Goal: Information Seeking & Learning: Learn about a topic

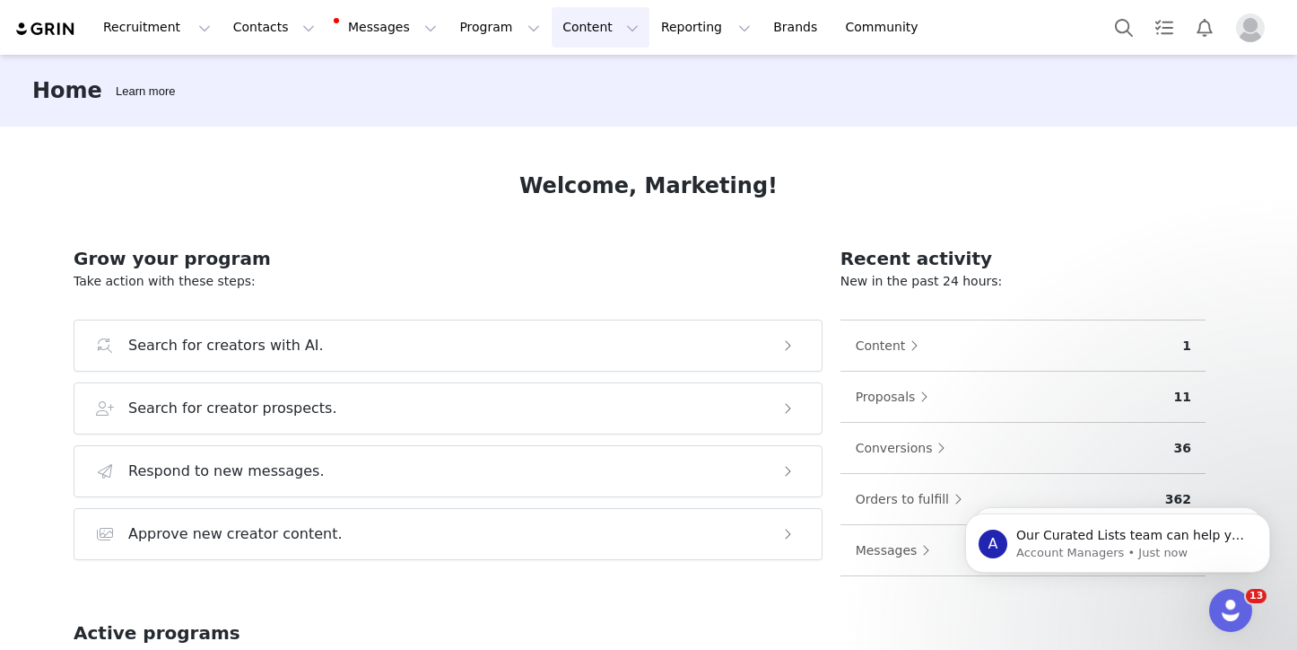
click at [580, 25] on button "Content Content" at bounding box center [601, 27] width 98 height 40
click at [572, 70] on p "Creator Content" at bounding box center [579, 79] width 100 height 19
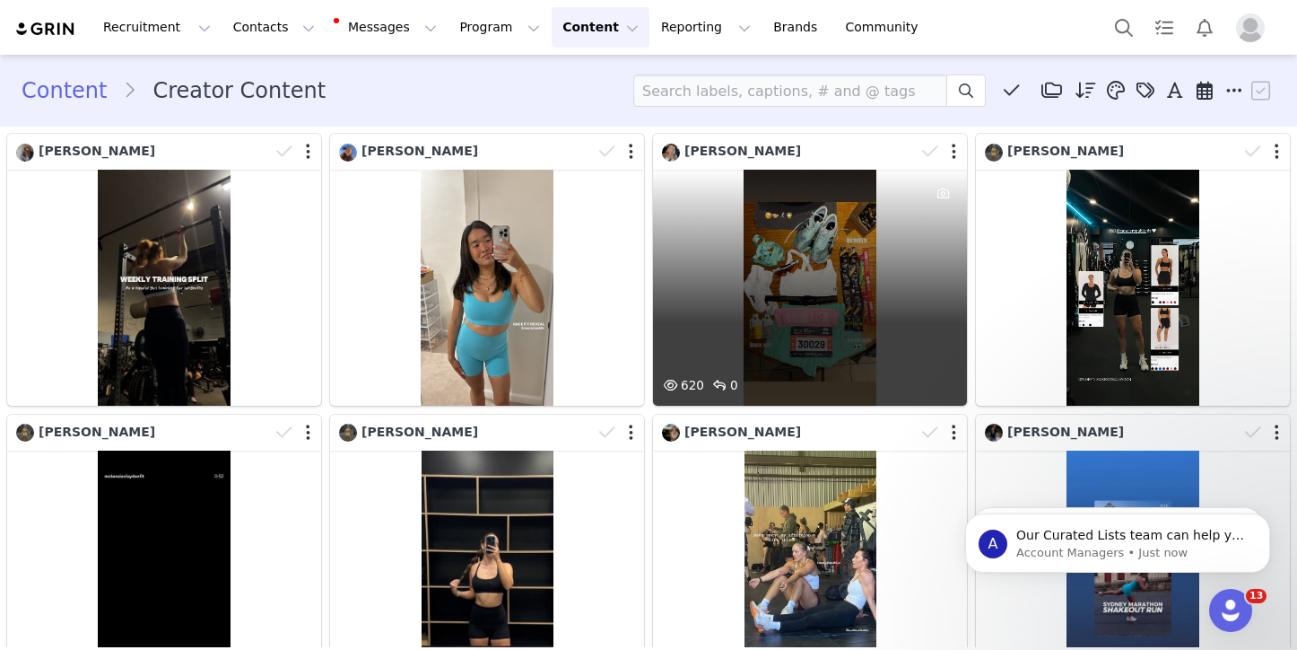
click at [833, 327] on div "620 0" at bounding box center [810, 288] width 314 height 236
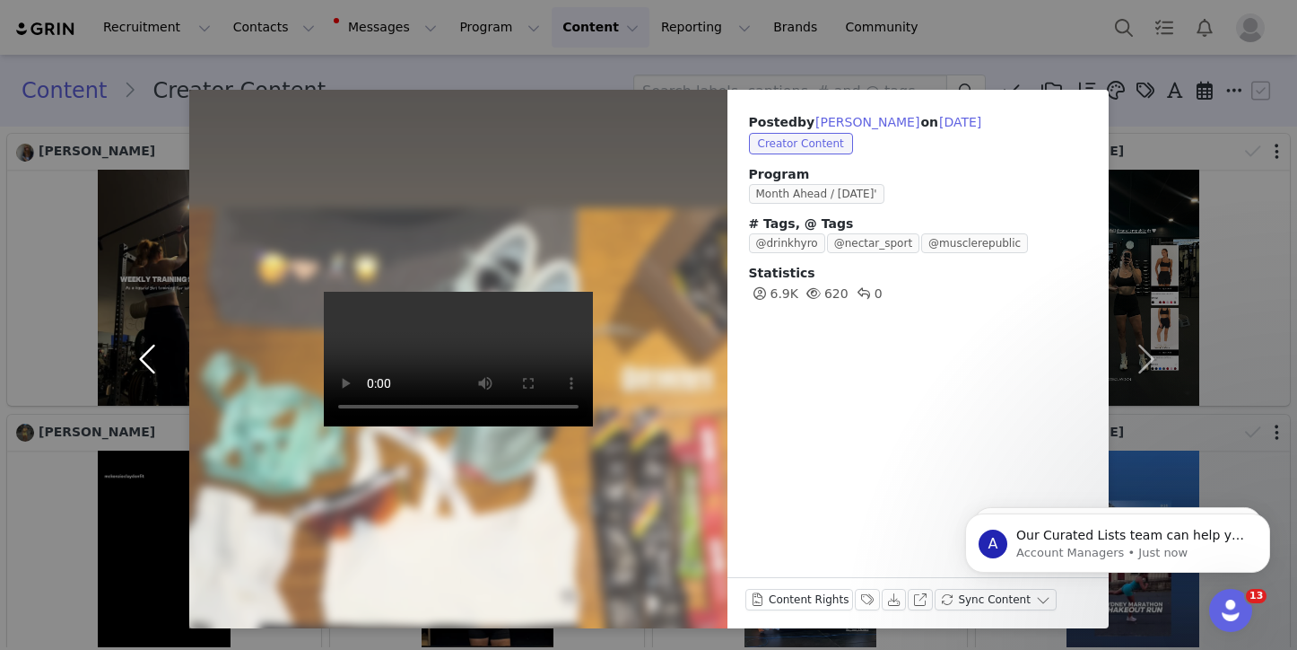
click at [144, 491] on button "button" at bounding box center [151, 359] width 75 height 538
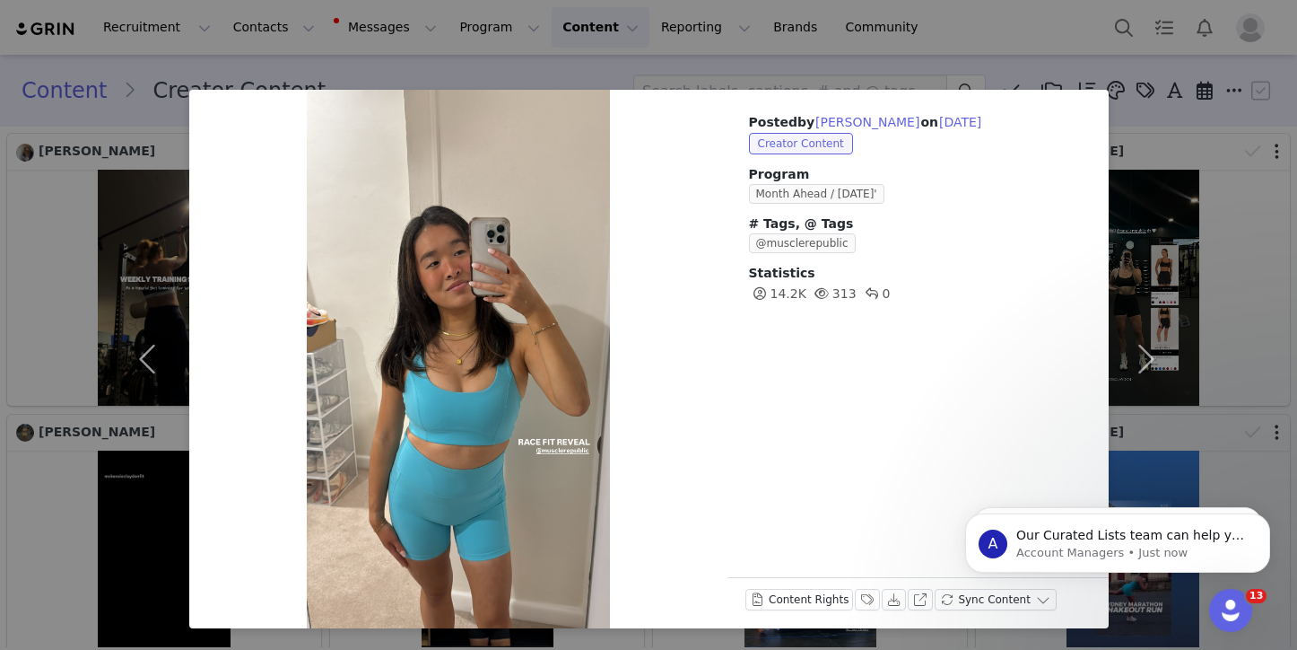
click at [1220, 170] on div "Posted by [PERSON_NAME] on [DATE] Creator Content Program Month Ahead / [DATE]'…" at bounding box center [648, 325] width 1297 height 650
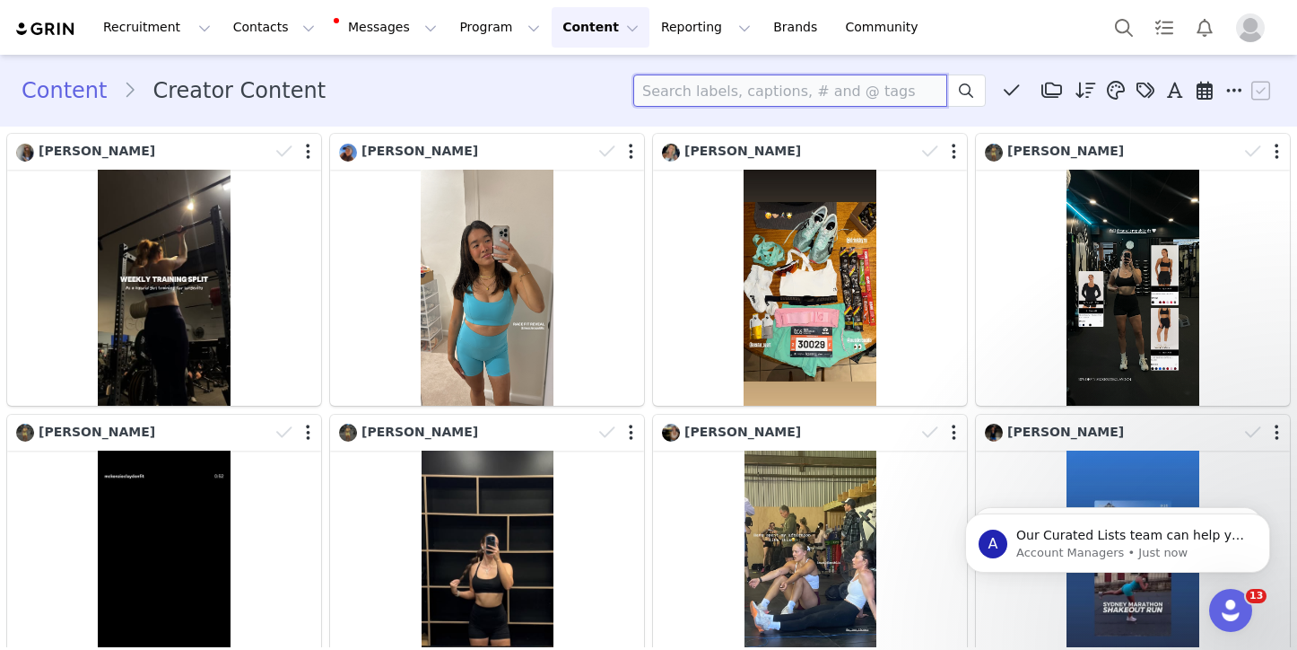
click at [719, 84] on input at bounding box center [790, 90] width 314 height 32
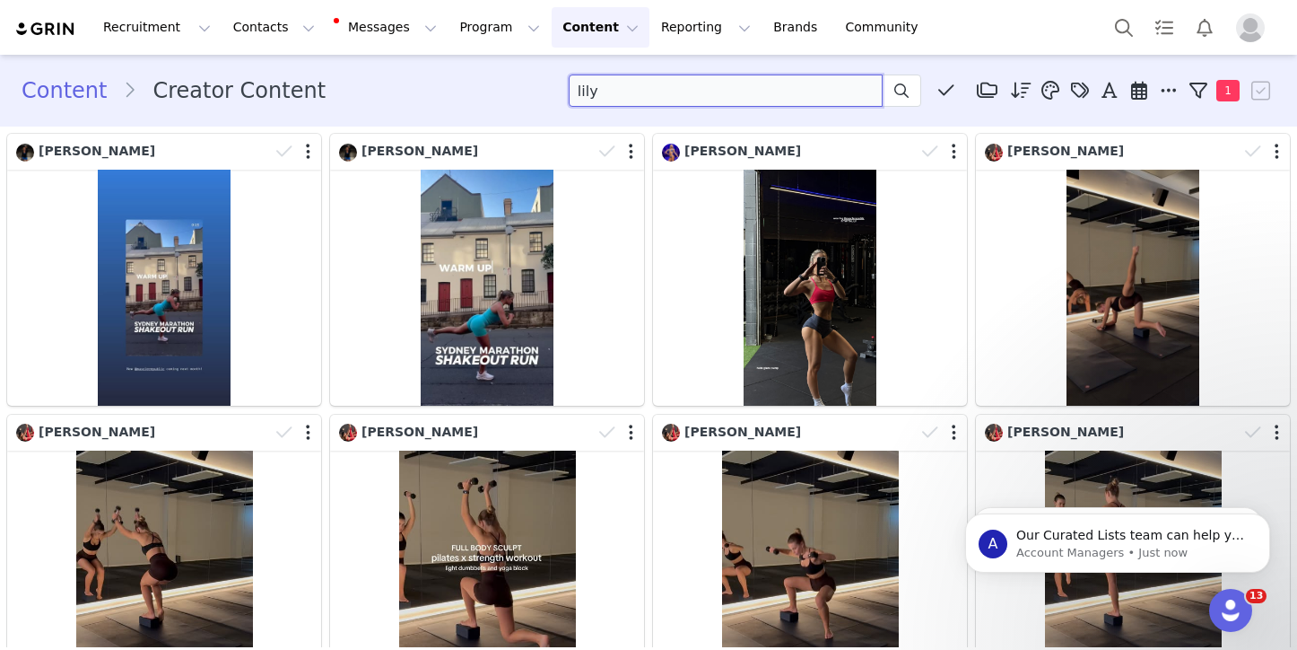
click at [734, 83] on input "lily" at bounding box center [726, 90] width 314 height 32
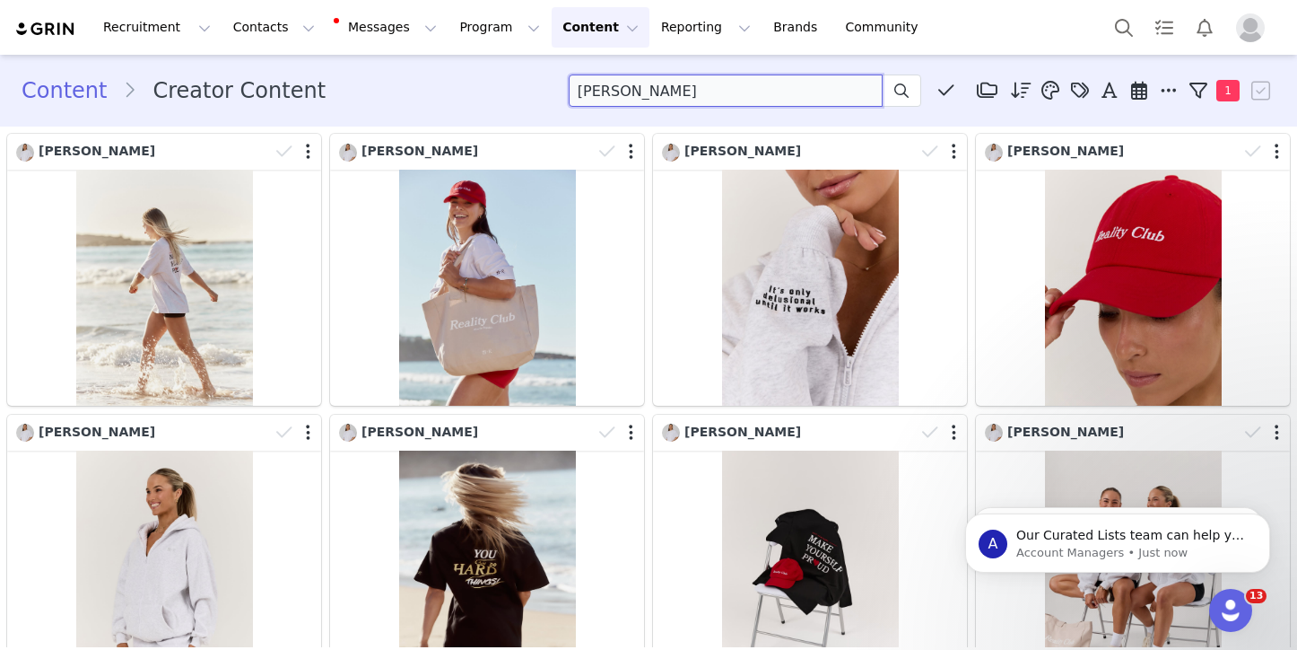
click at [618, 86] on input "[PERSON_NAME]" at bounding box center [726, 90] width 314 height 32
type input "fathers"
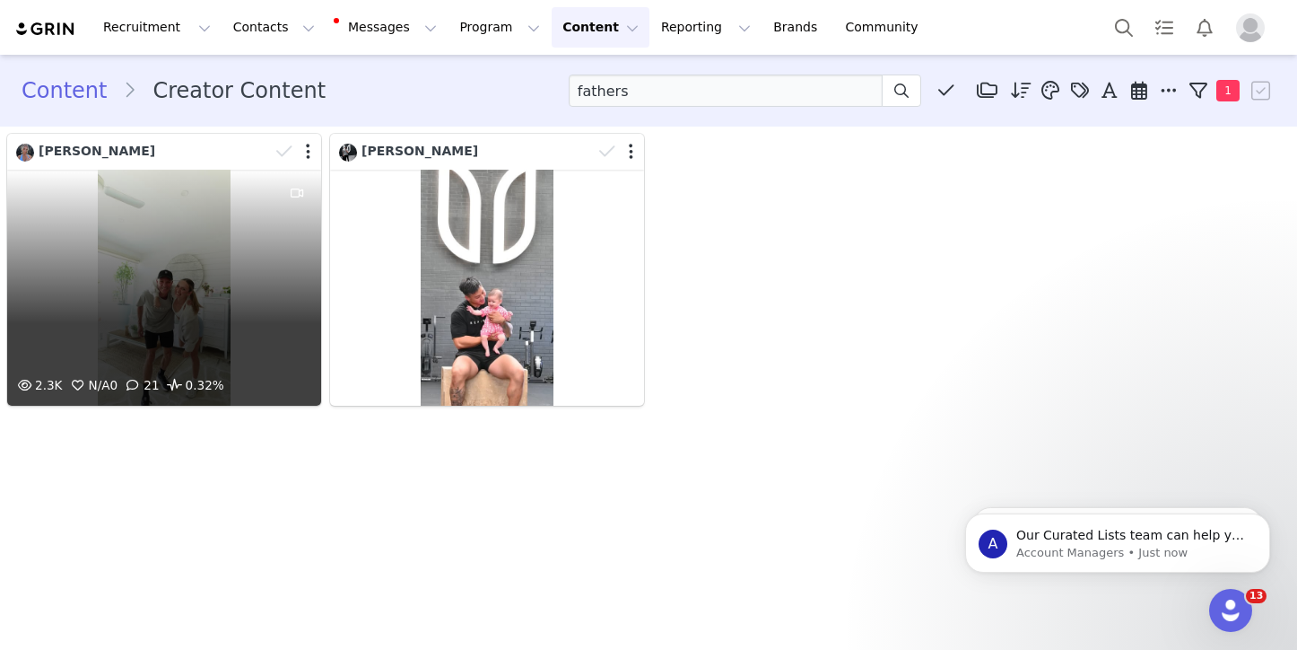
click at [161, 282] on div "2.3K N/A 0 21 0.32%" at bounding box center [164, 288] width 314 height 236
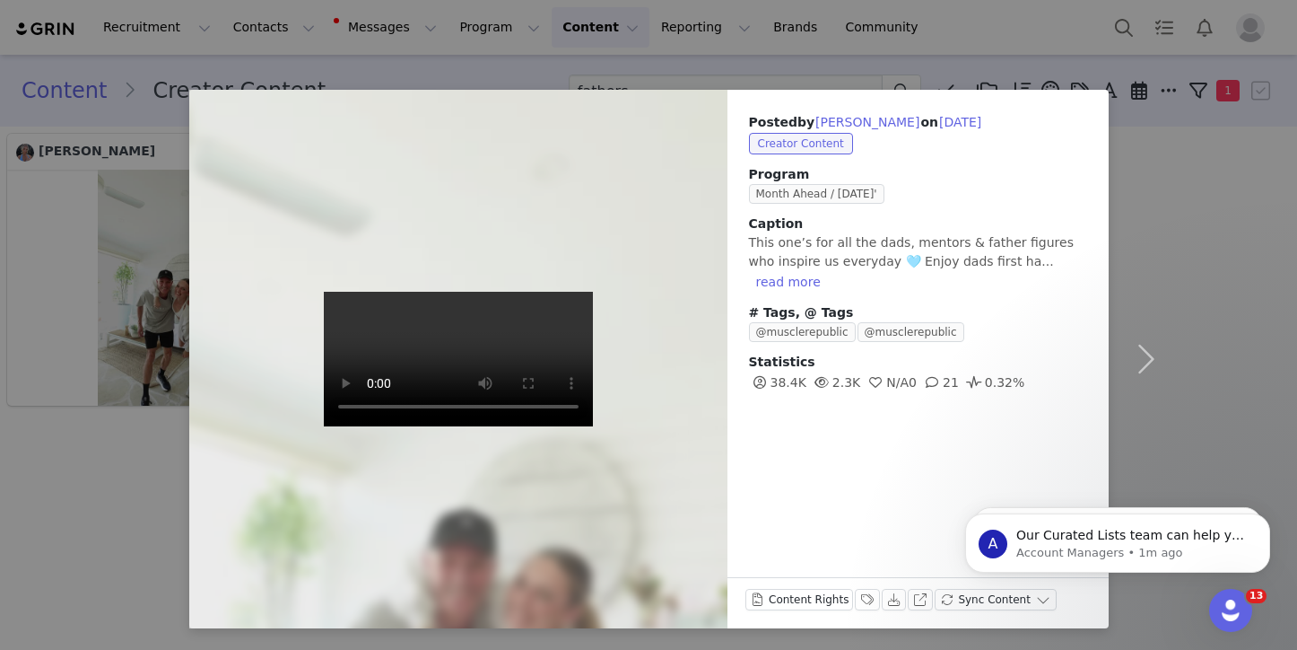
click at [1192, 180] on div "Posted by [PERSON_NAME] on [DATE] Creator Content Program Month Ahead / [DATE]'…" at bounding box center [648, 325] width 1297 height 650
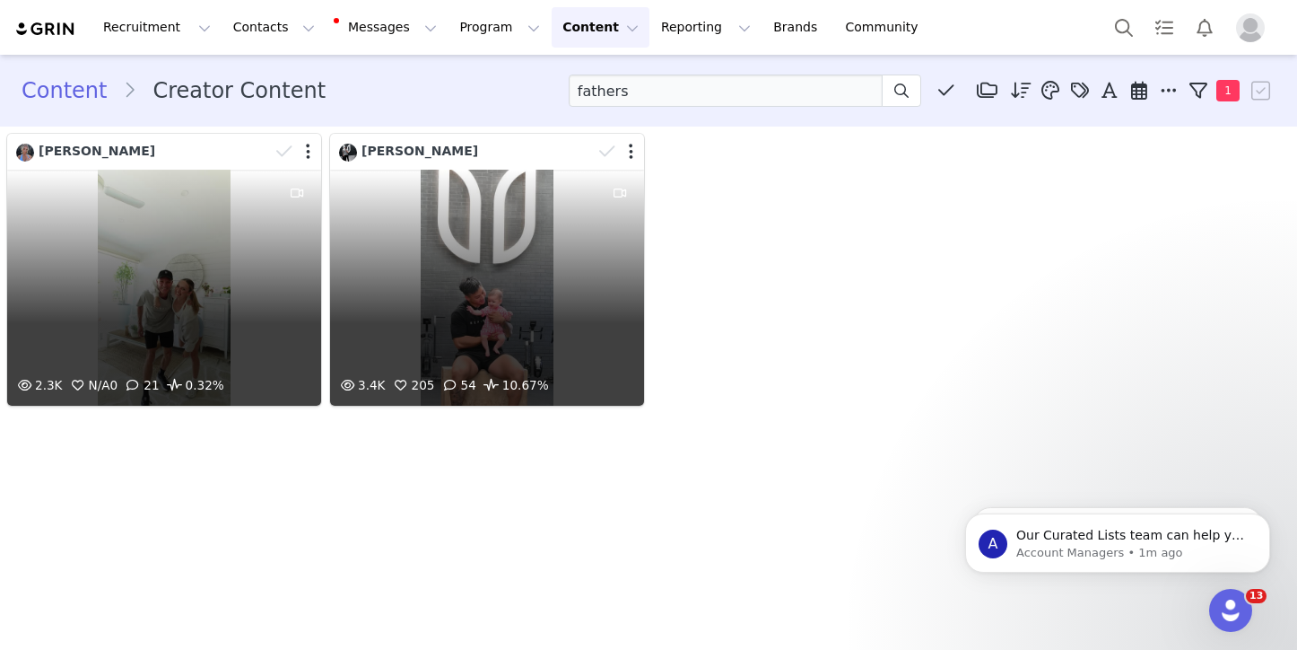
click at [526, 316] on div "3.4K 205 54 10.67%" at bounding box center [487, 288] width 314 height 236
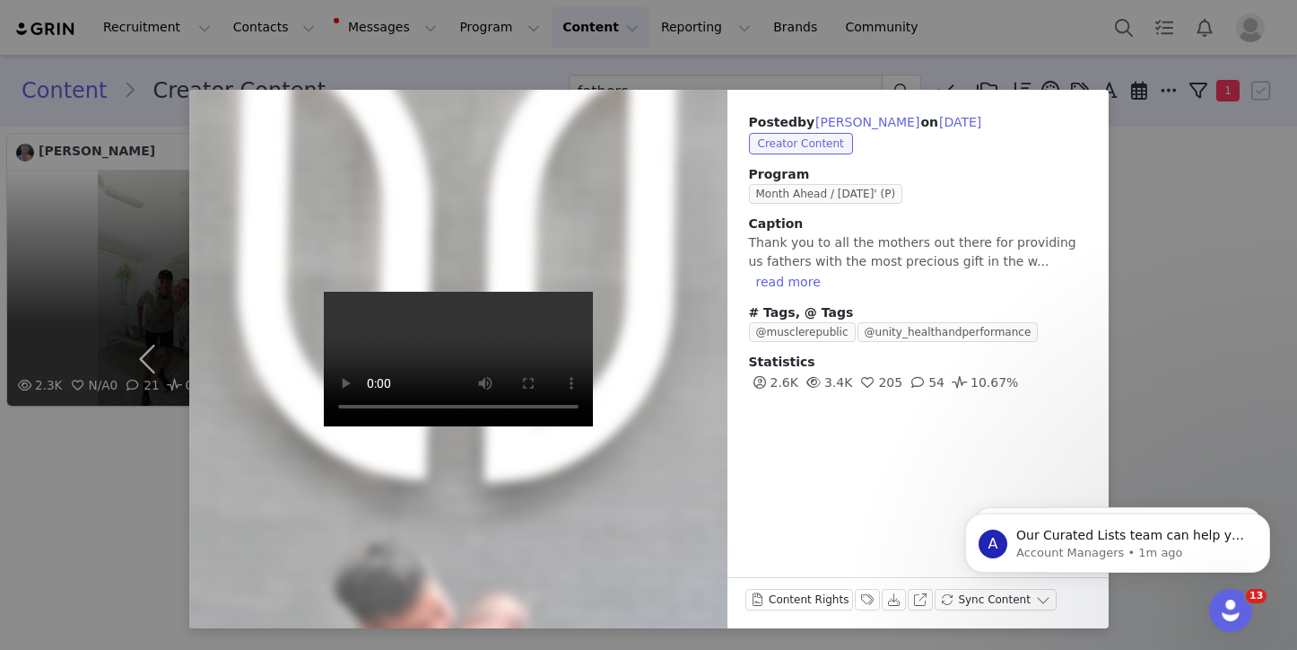
click at [1217, 318] on div "Posted by [PERSON_NAME] on [DATE] Creator Content Program Month Ahead / [DATE]'…" at bounding box center [648, 325] width 1297 height 650
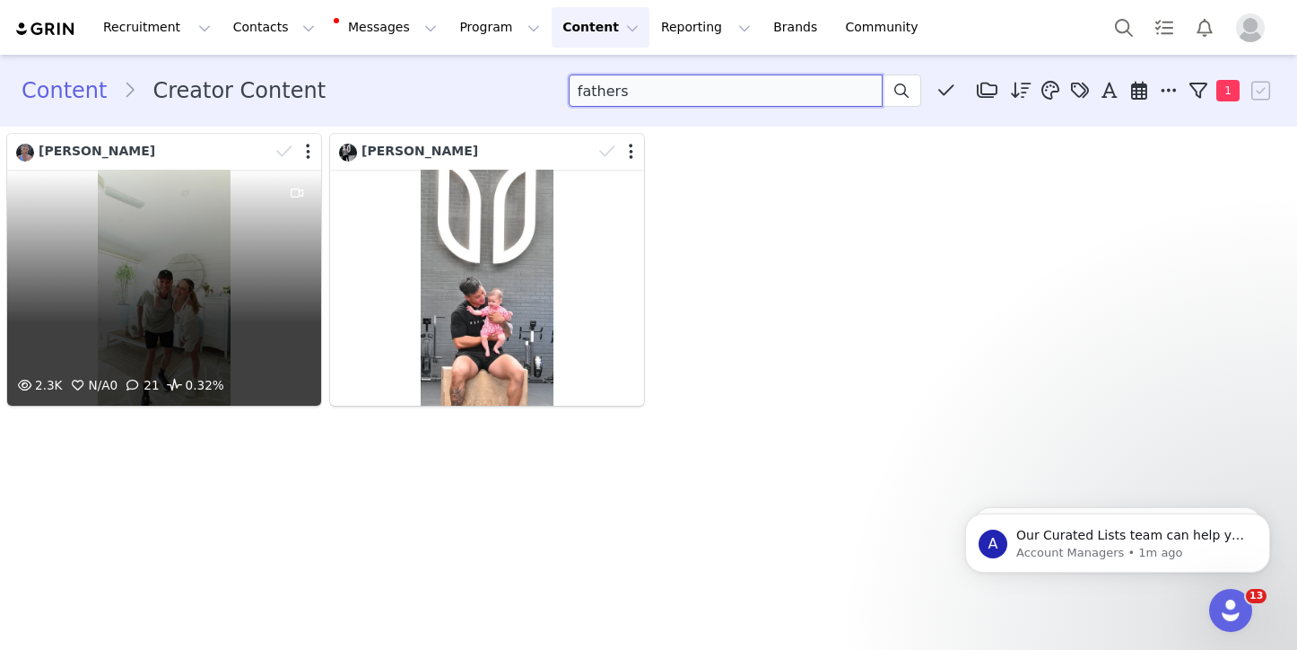
click at [583, 88] on input "fathers" at bounding box center [726, 90] width 314 height 32
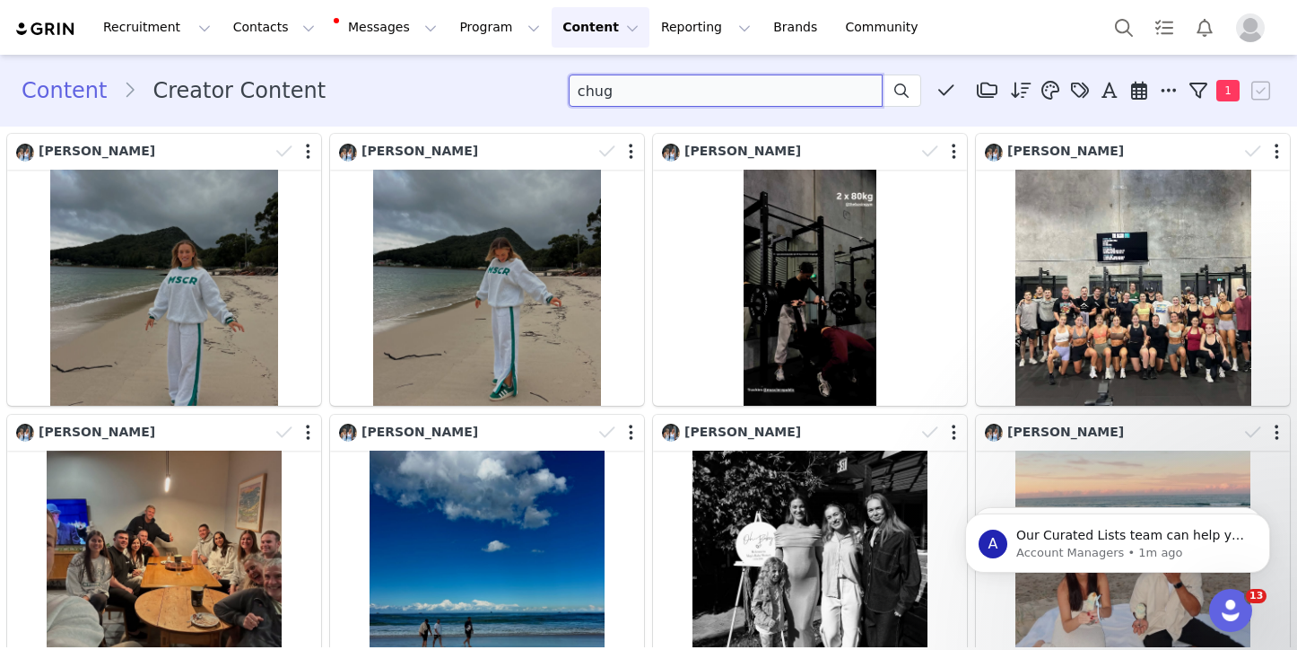
click at [609, 90] on input "chug" at bounding box center [726, 90] width 314 height 32
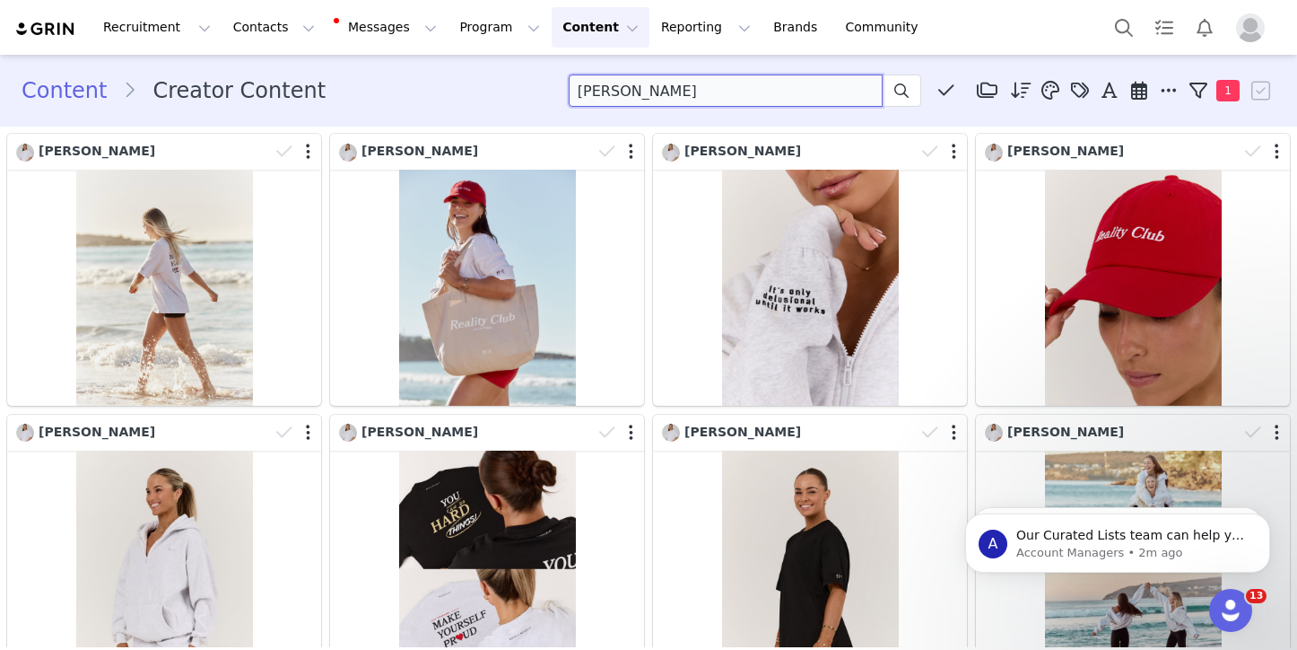
click at [600, 90] on input "[PERSON_NAME]" at bounding box center [726, 90] width 314 height 32
click at [599, 89] on input "[PERSON_NAME]" at bounding box center [726, 90] width 314 height 32
type input "[PERSON_NAME]"
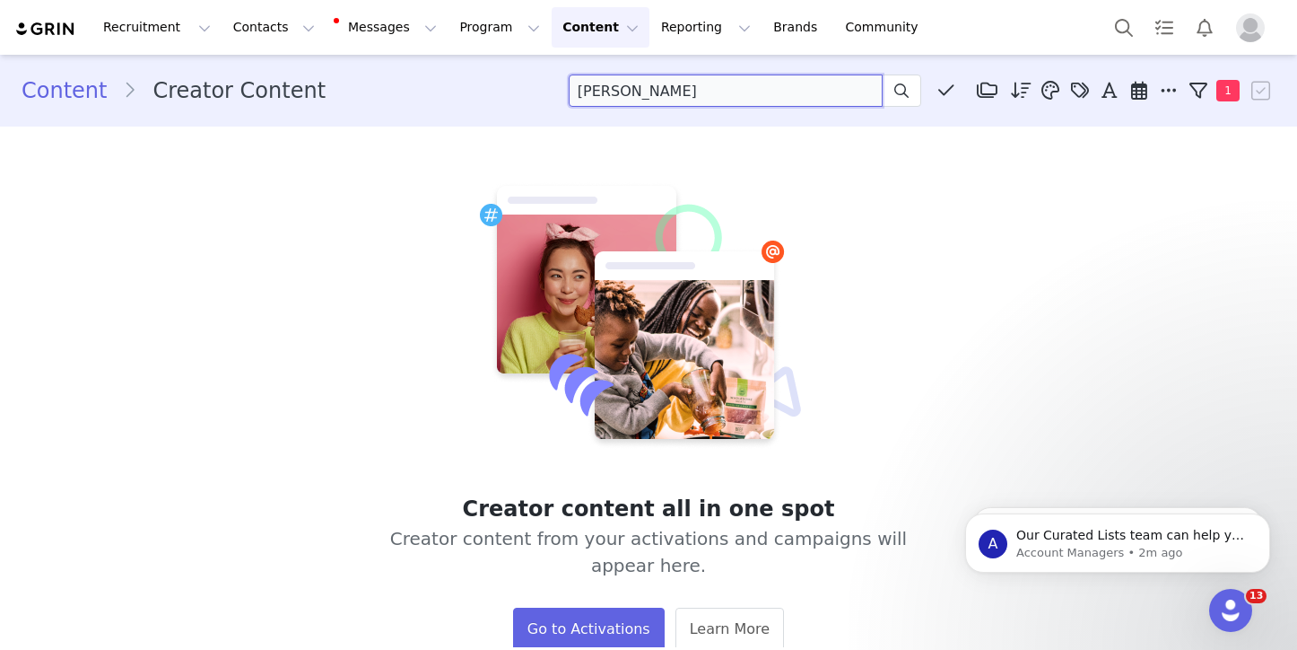
click at [616, 83] on input "[PERSON_NAME]" at bounding box center [726, 90] width 314 height 32
type input "[PERSON_NAME]"
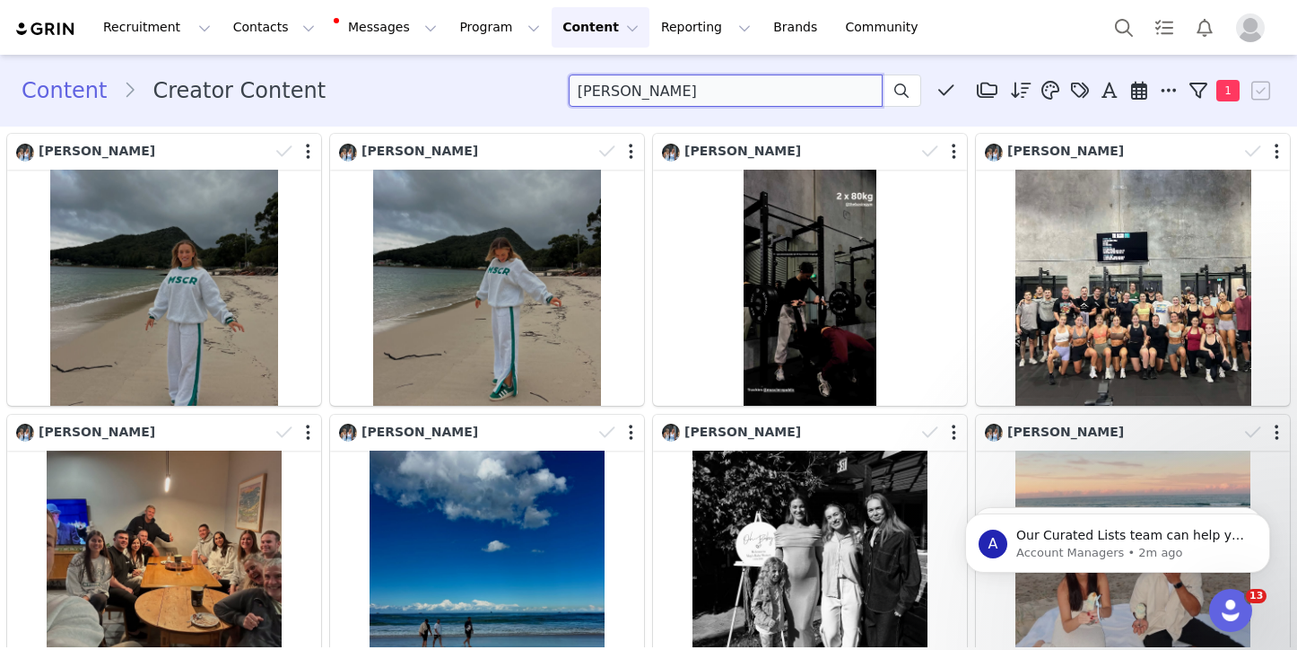
click at [596, 96] on input "[PERSON_NAME]" at bounding box center [726, 90] width 314 height 32
click at [72, 92] on link "Content" at bounding box center [72, 90] width 101 height 32
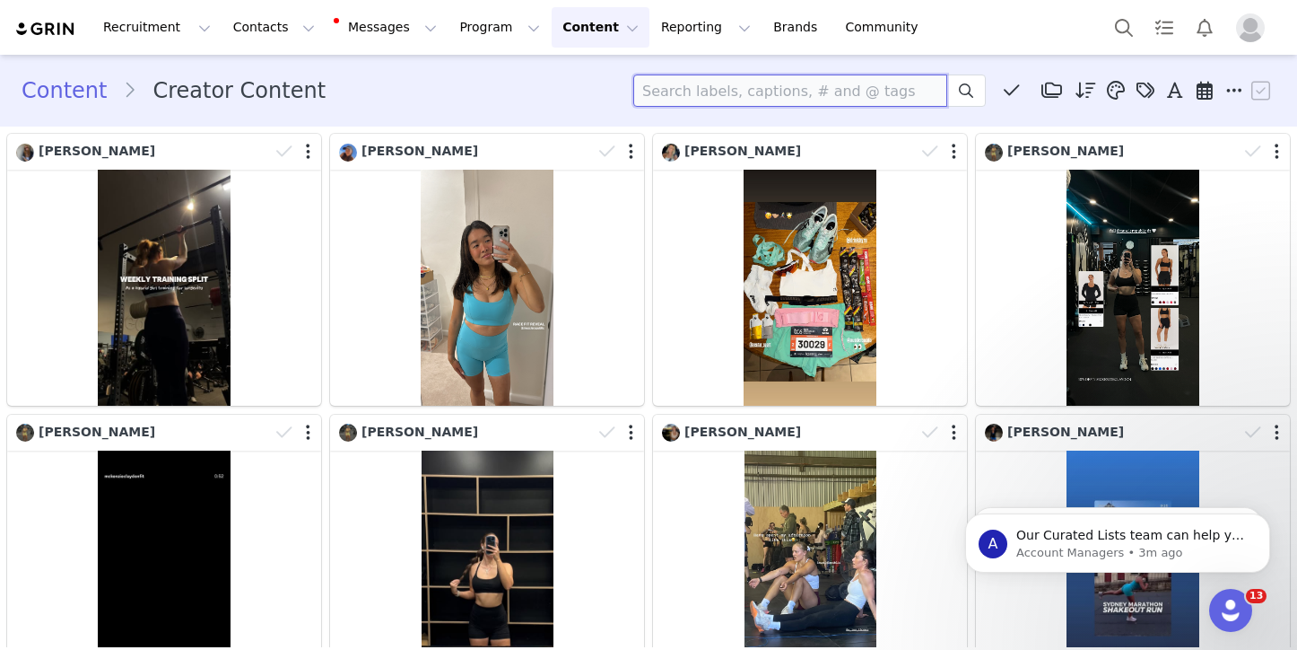
click at [674, 91] on input at bounding box center [790, 90] width 314 height 32
type input "dad"
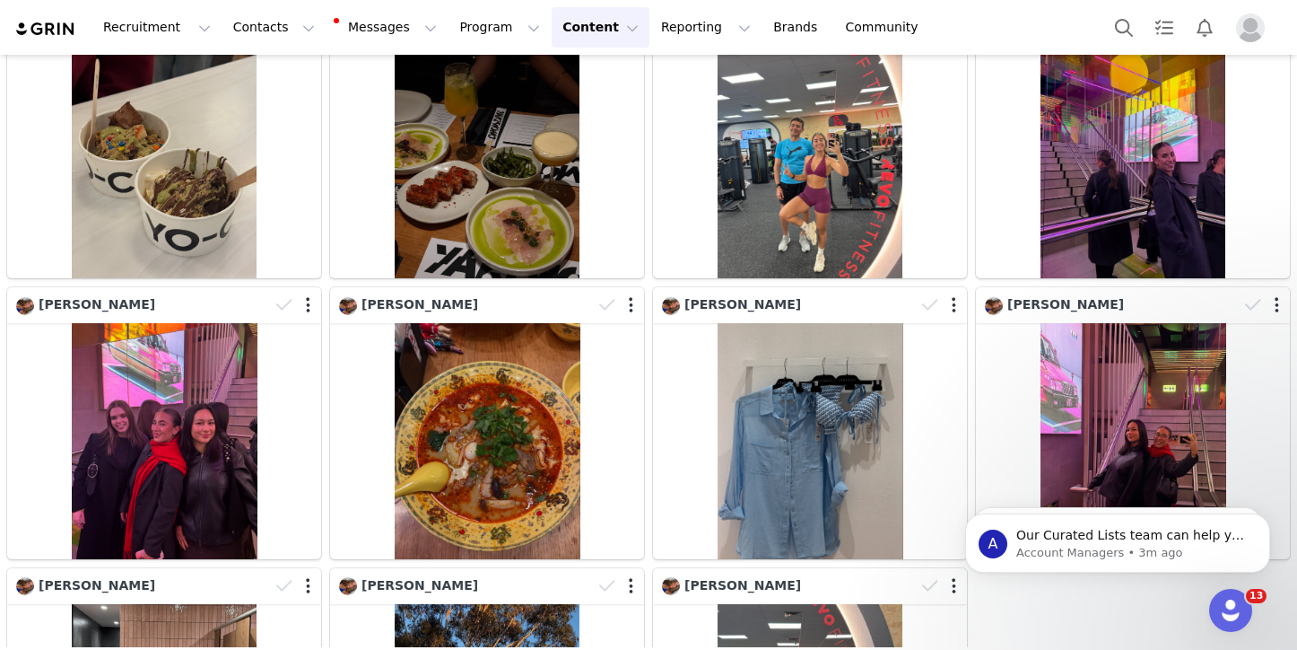
scroll to position [409, 0]
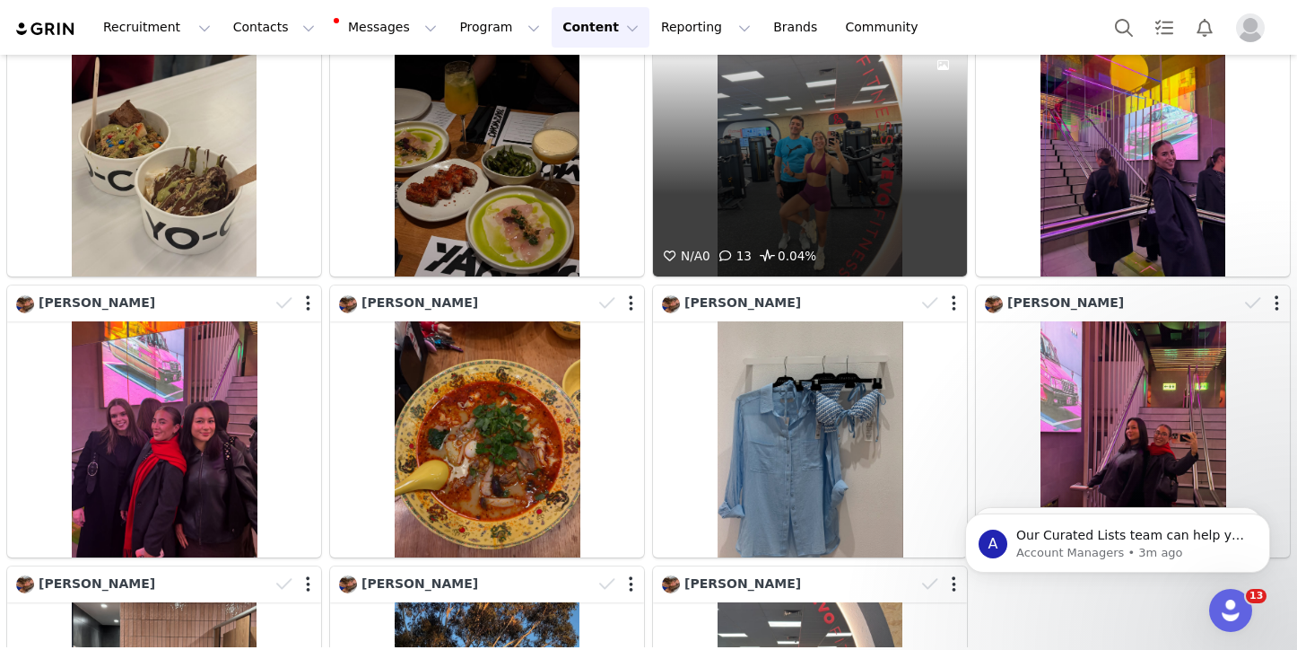
click at [861, 173] on div "N/A 0 13 0.04%" at bounding box center [810, 159] width 314 height 236
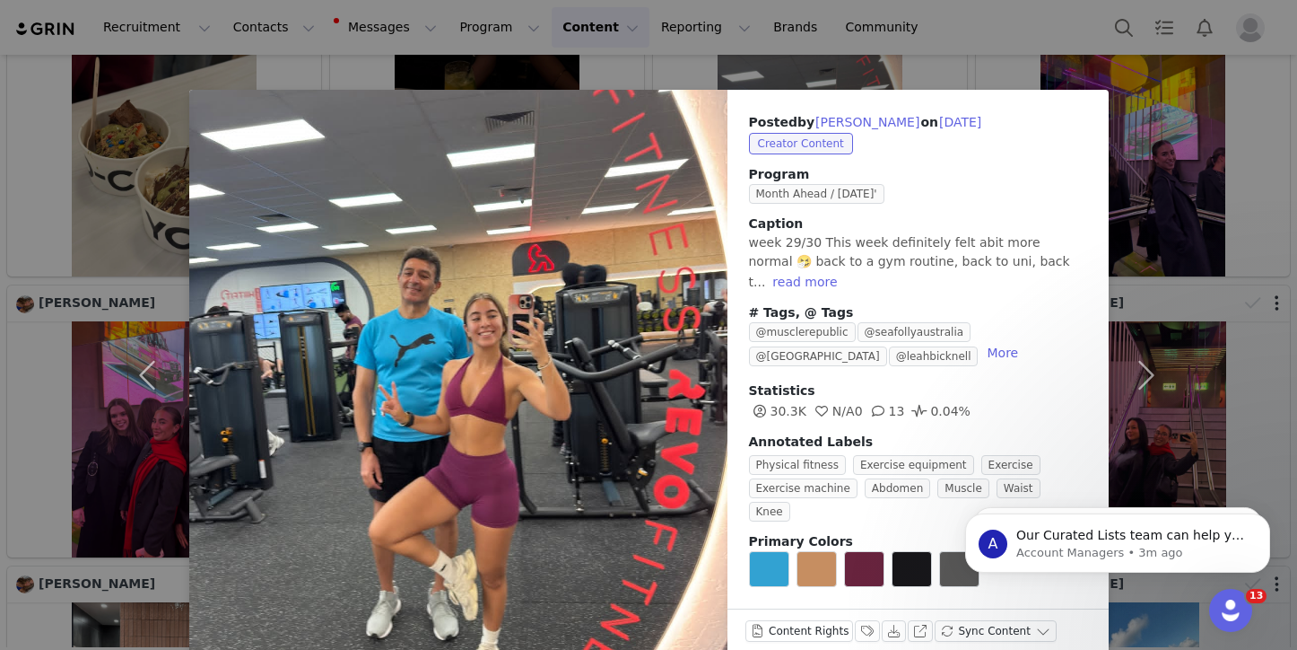
click at [43, 278] on div "Posted by [PERSON_NAME] on [DATE] Creator Content Program Month Ahead / [DATE]'…" at bounding box center [648, 325] width 1297 height 650
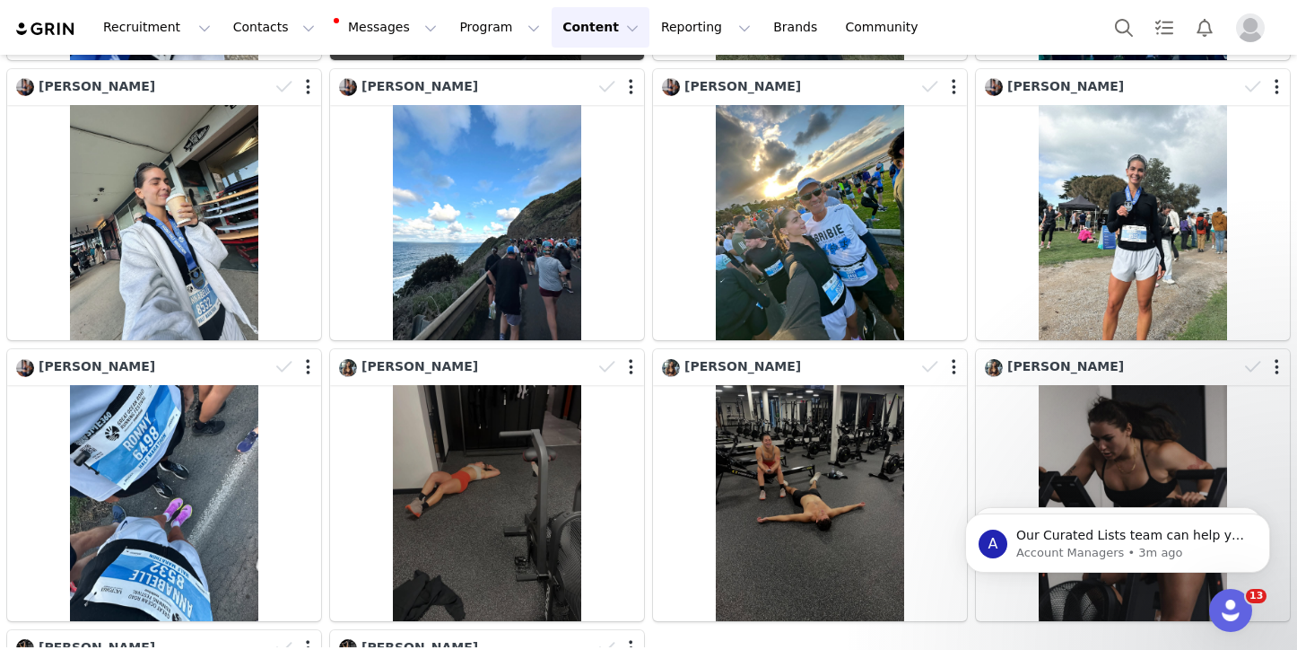
scroll to position [1475, 0]
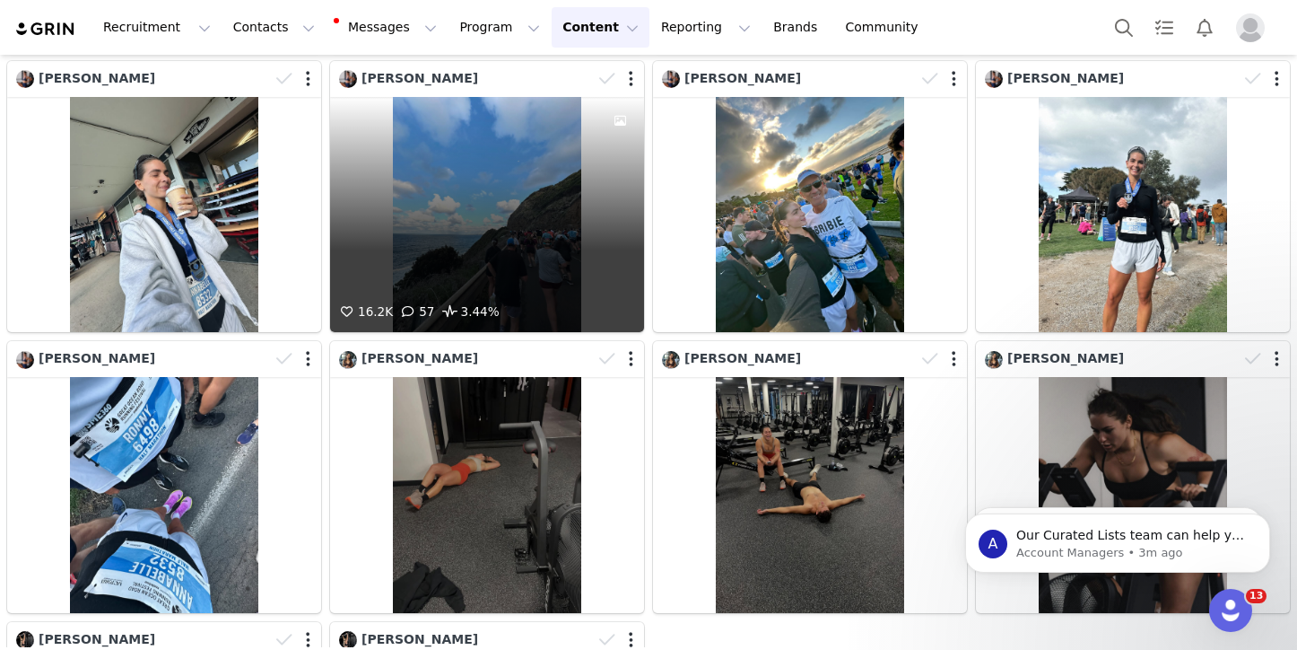
click at [518, 226] on div "16.2K 57 3.44%" at bounding box center [487, 215] width 314 height 236
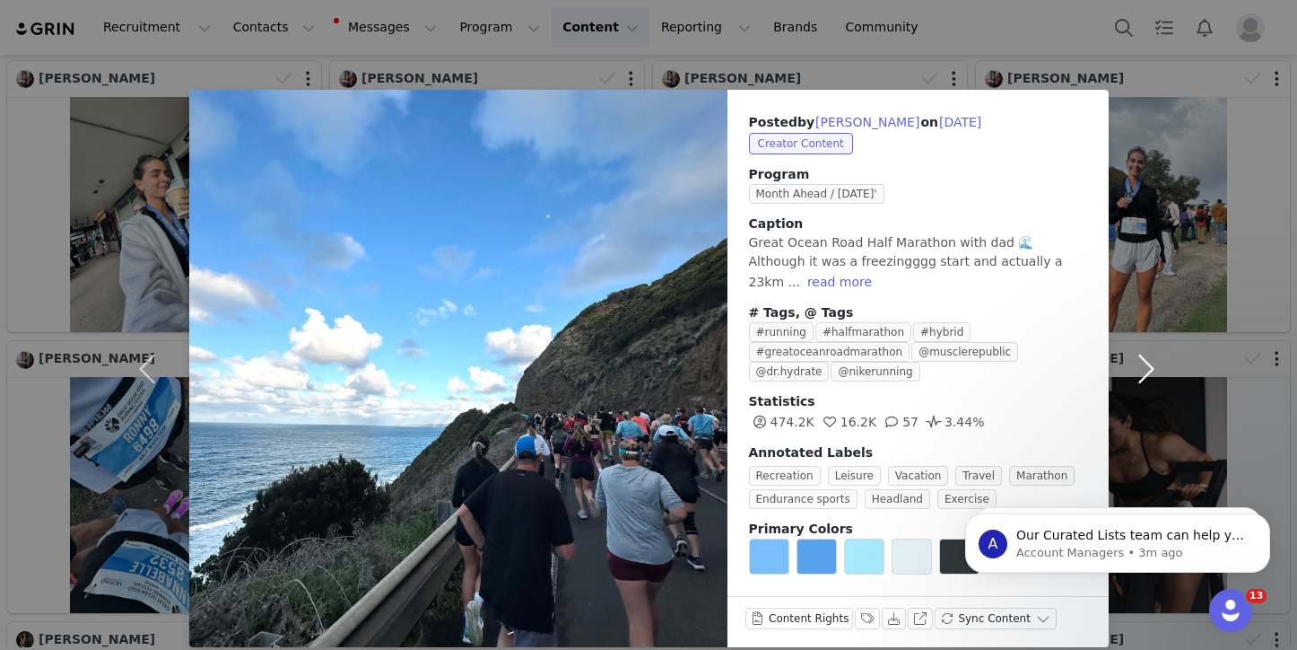
click at [1138, 353] on button "button" at bounding box center [1146, 368] width 75 height 557
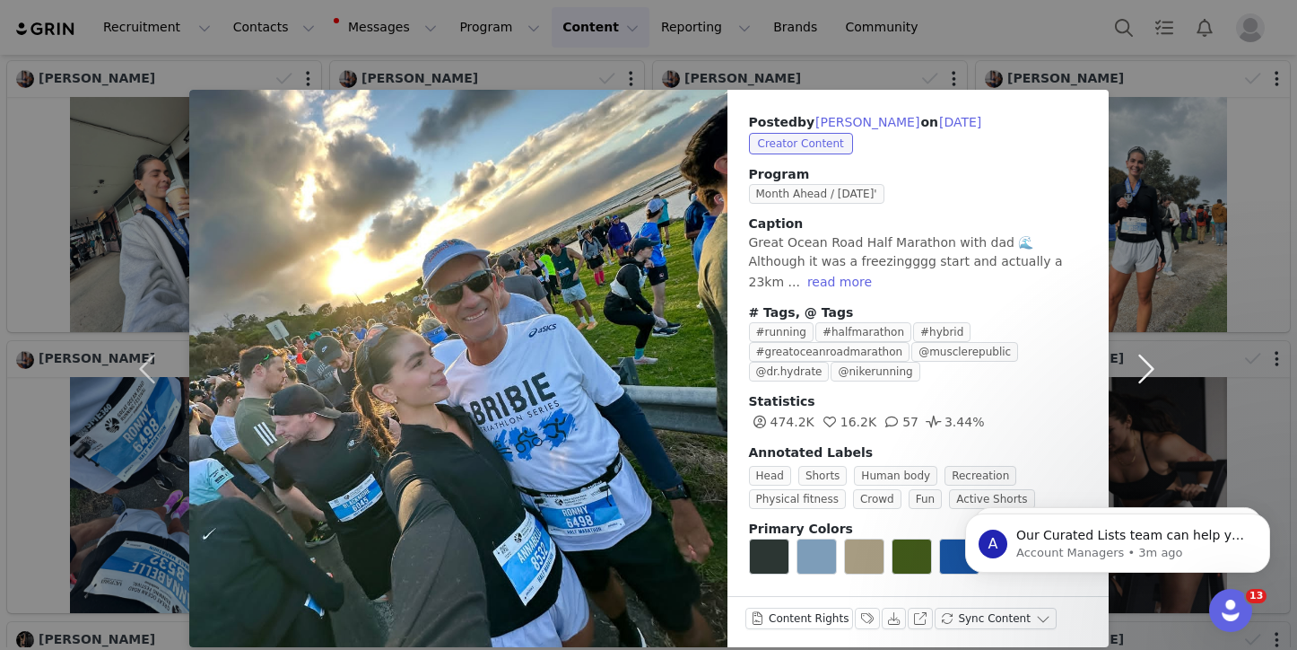
click at [1165, 222] on button "button" at bounding box center [1146, 368] width 75 height 557
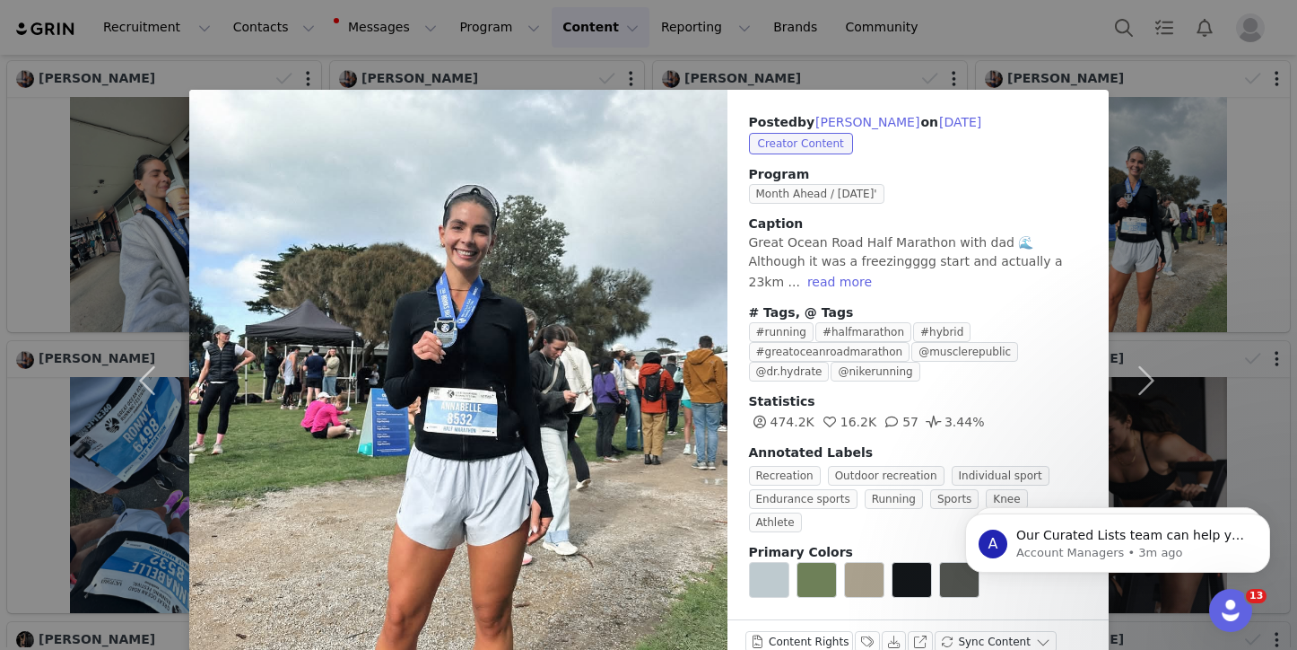
click at [1235, 222] on div "Posted by [PERSON_NAME] on [DATE] Creator Content Program Month Ahead / [DATE]'…" at bounding box center [648, 325] width 1297 height 650
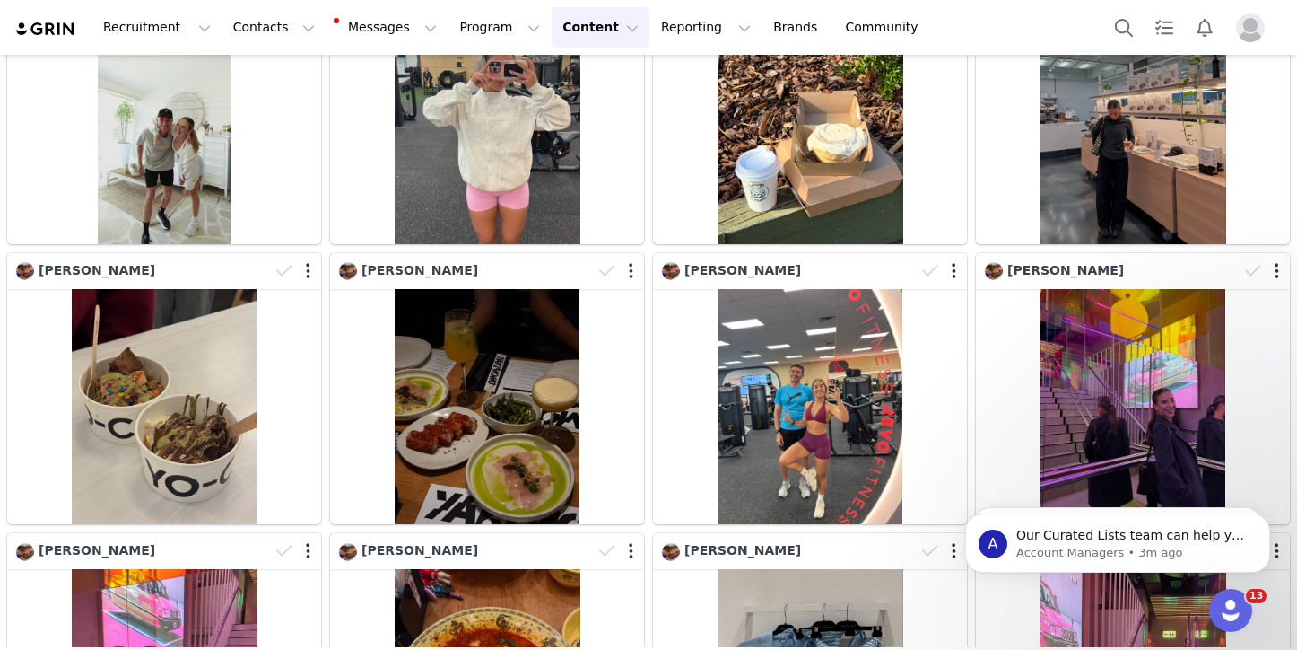
scroll to position [0, 0]
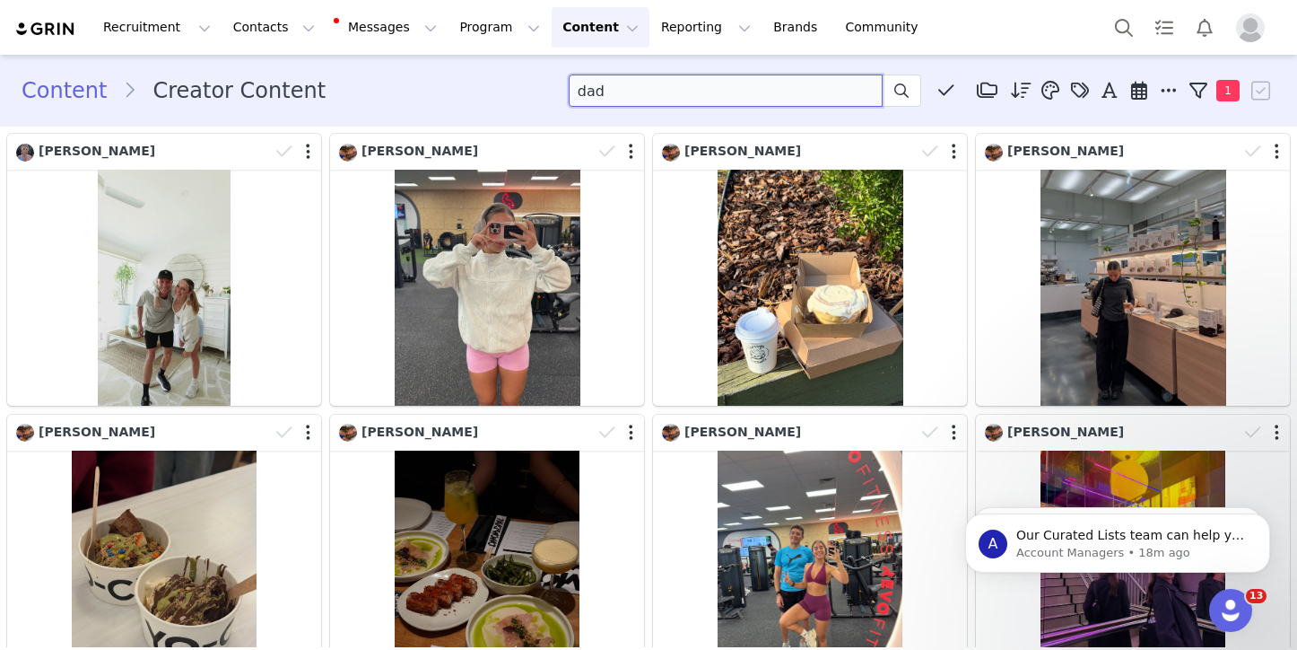
click at [584, 83] on input "dad" at bounding box center [726, 90] width 314 height 32
click at [55, 96] on link "Content" at bounding box center [72, 90] width 101 height 32
click at [60, 89] on link "Content" at bounding box center [72, 90] width 101 height 32
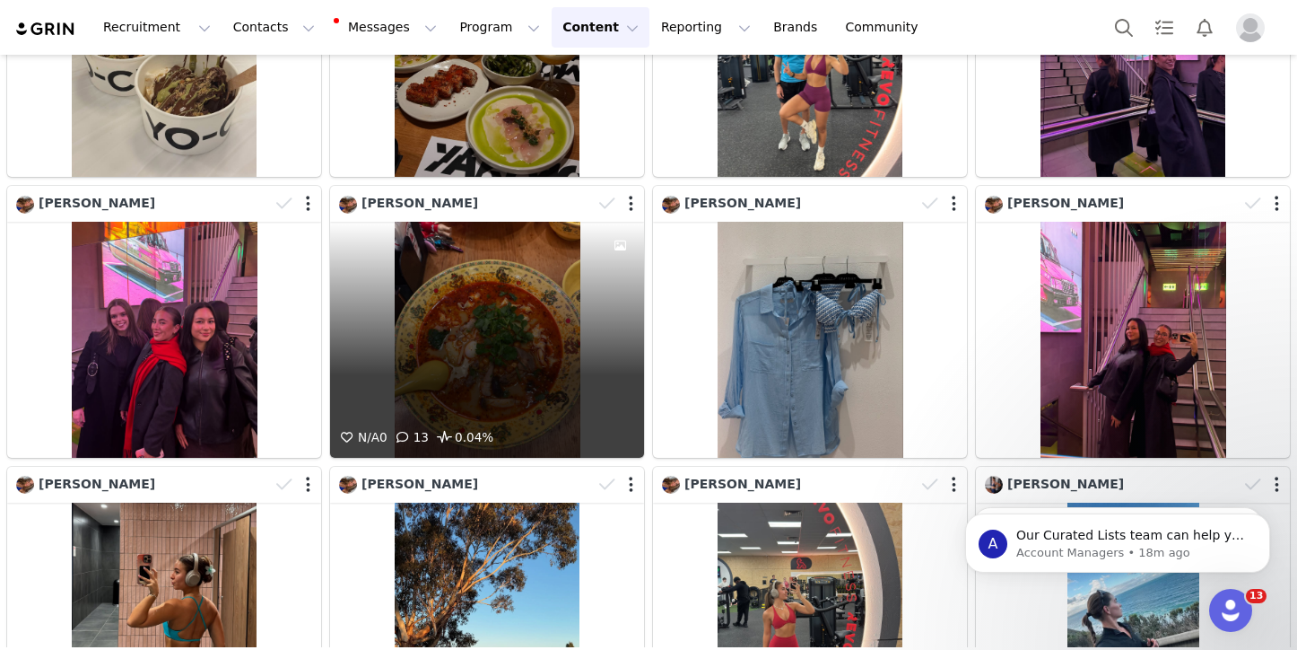
scroll to position [521, 0]
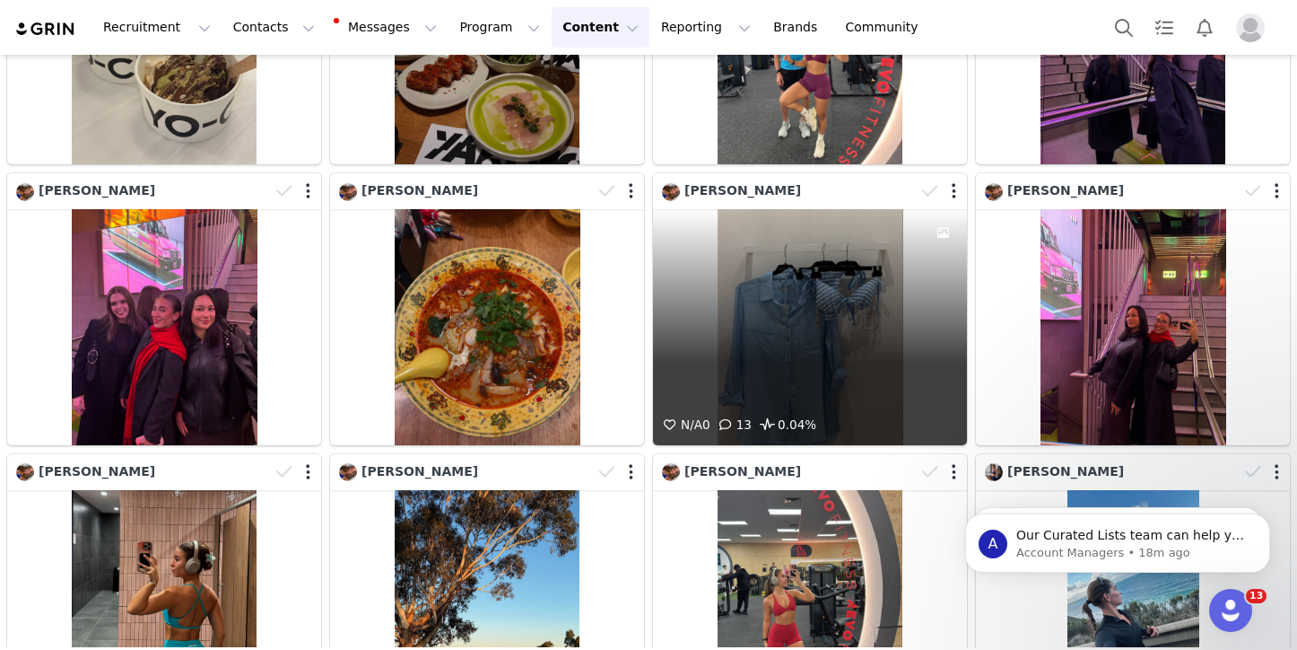
click at [806, 186] on div "[PERSON_NAME]" at bounding box center [788, 191] width 253 height 20
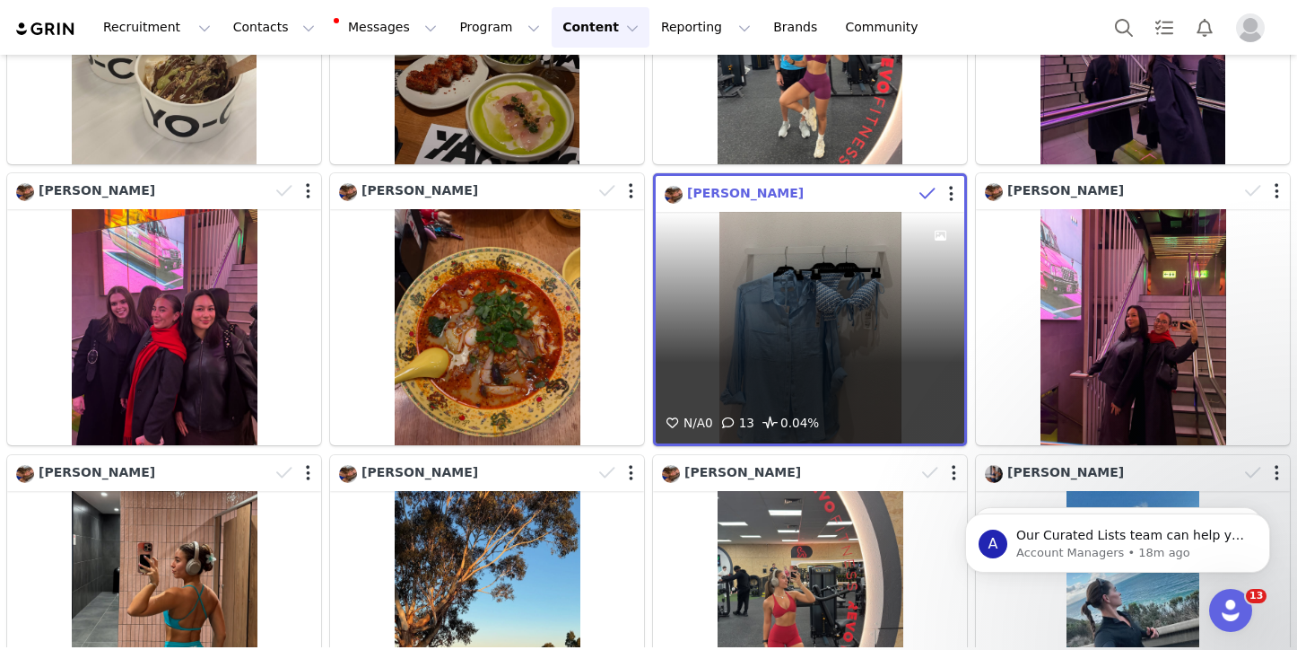
click at [789, 189] on span "[PERSON_NAME]" at bounding box center [745, 193] width 117 height 14
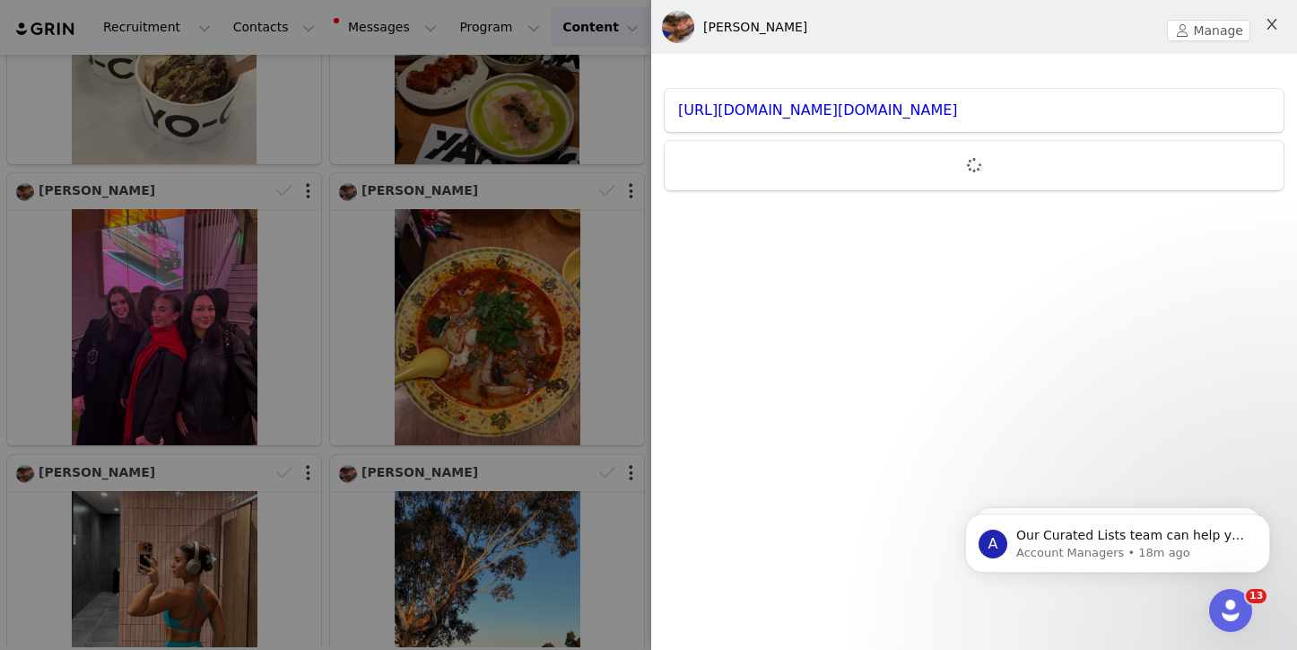
click at [1277, 26] on icon "icon: close" at bounding box center [1272, 24] width 14 height 14
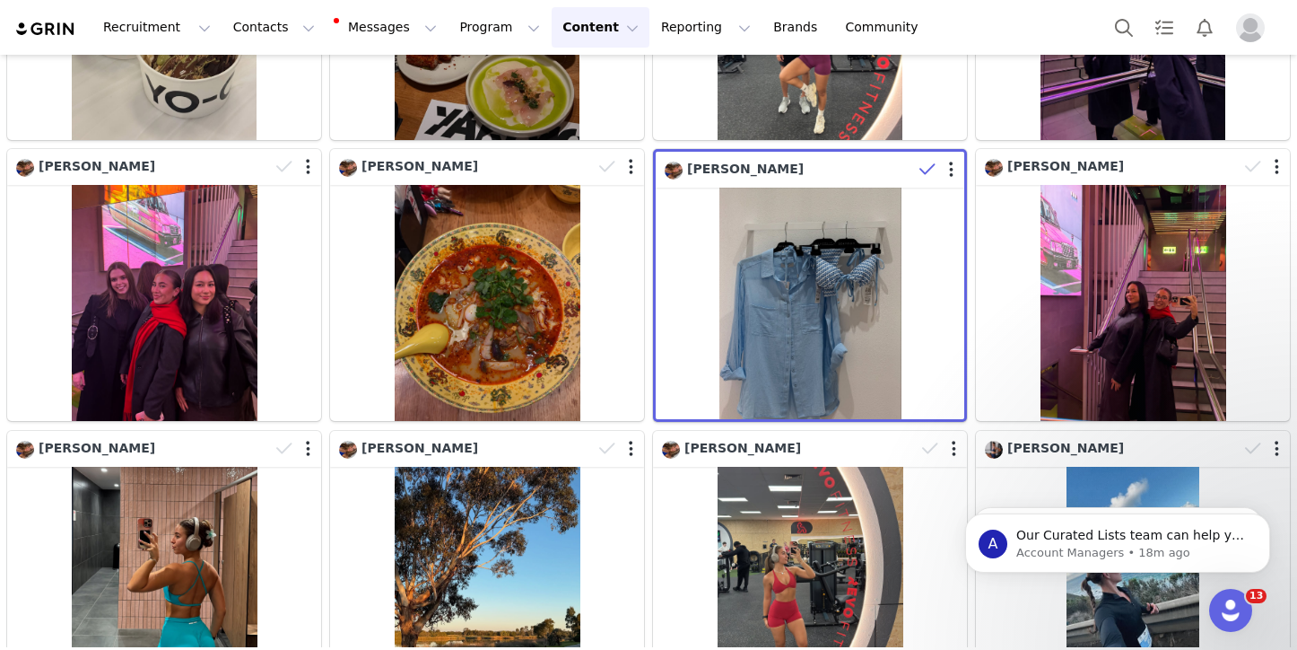
scroll to position [0, 0]
